Goal: Check status: Check status

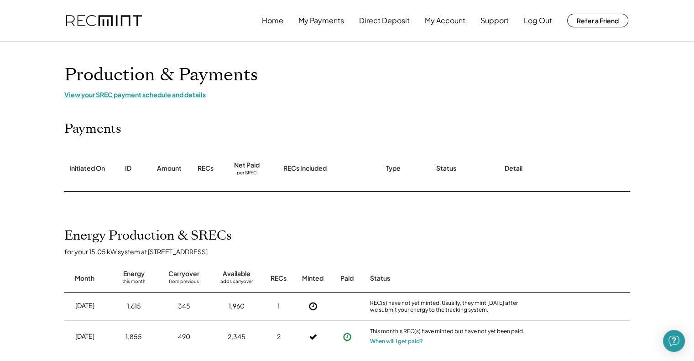
drag, startPoint x: 176, startPoint y: 93, endPoint x: 182, endPoint y: 105, distance: 13.3
click at [176, 93] on div "View your SREC payment schedule and details" at bounding box center [347, 94] width 566 height 8
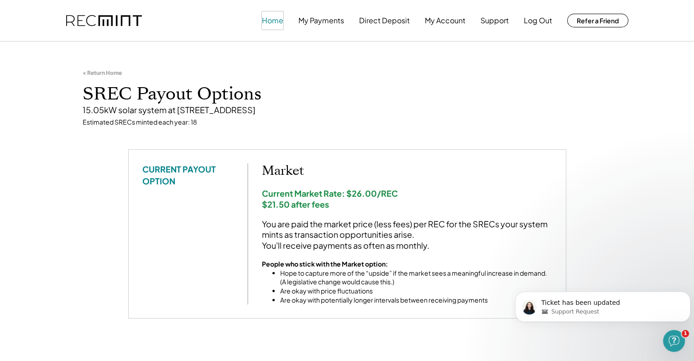
click at [272, 22] on button "Home" at bounding box center [272, 20] width 21 height 18
